Goal: Task Accomplishment & Management: Use online tool/utility

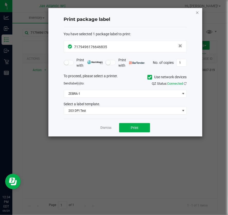
click at [197, 14] on icon "button" at bounding box center [197, 12] width 4 height 6
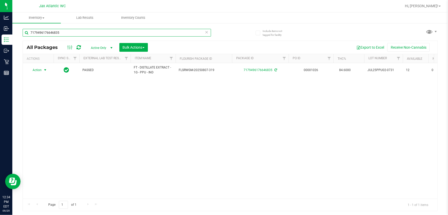
click at [64, 33] on input "7179496176646835" at bounding box center [117, 33] width 189 height 8
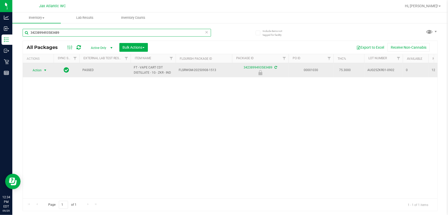
type input "3423899493583489"
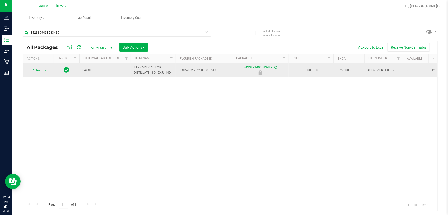
click at [38, 70] on span "Action" at bounding box center [35, 70] width 14 height 7
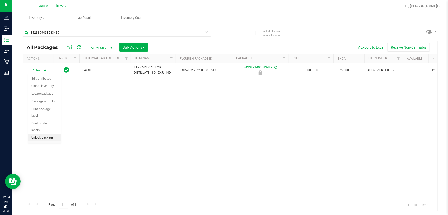
click at [50, 134] on li "Unlock package" at bounding box center [44, 138] width 33 height 8
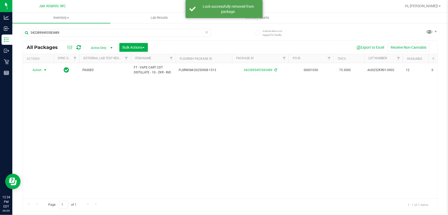
drag, startPoint x: 38, startPoint y: 70, endPoint x: 42, endPoint y: 80, distance: 11.1
click at [38, 69] on span "Action" at bounding box center [35, 69] width 14 height 7
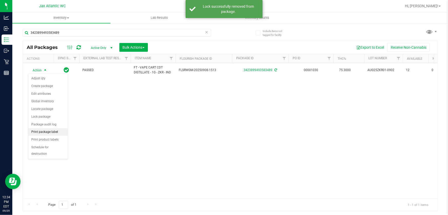
click at [60, 129] on li "Print package label" at bounding box center [48, 132] width 40 height 8
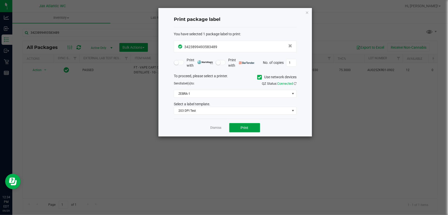
click at [227, 126] on span "Print" at bounding box center [245, 127] width 8 height 4
